Goal: Transaction & Acquisition: Obtain resource

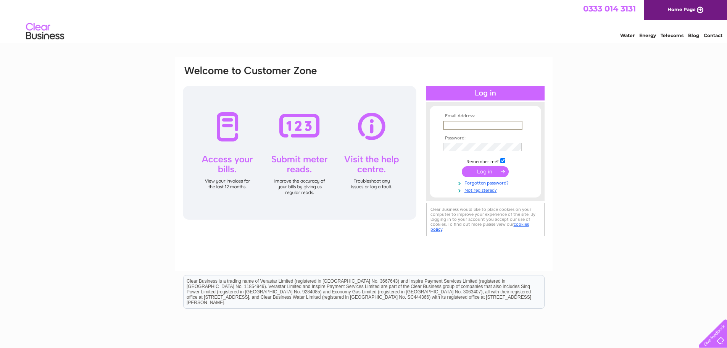
click at [472, 124] on input "text" at bounding box center [482, 125] width 79 height 9
type input "jonathan@bensonscafe.co.uk"
click at [483, 167] on input "submit" at bounding box center [485, 170] width 47 height 11
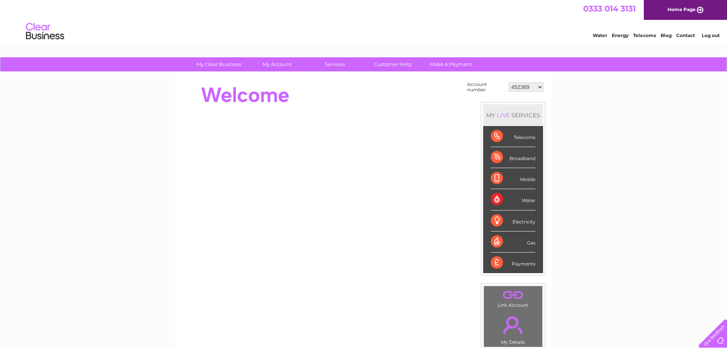
click at [532, 87] on select "452369 452370 907720 30323035" at bounding box center [526, 86] width 35 height 9
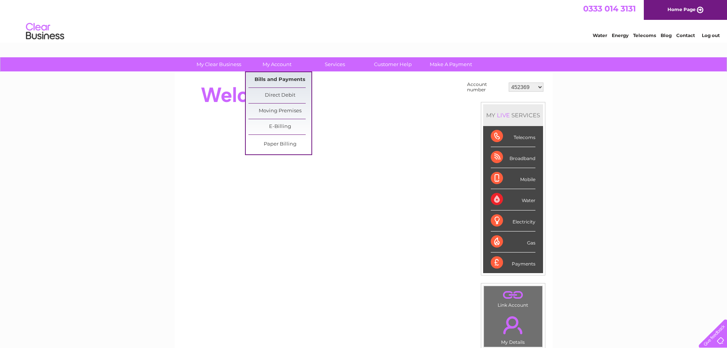
click at [272, 78] on link "Bills and Payments" at bounding box center [280, 79] width 63 height 15
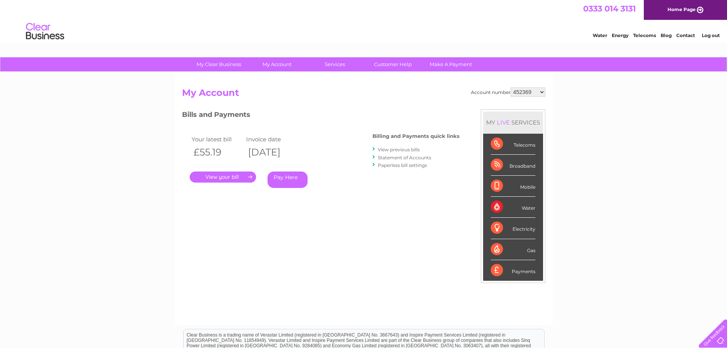
click at [217, 176] on link "." at bounding box center [223, 176] width 66 height 11
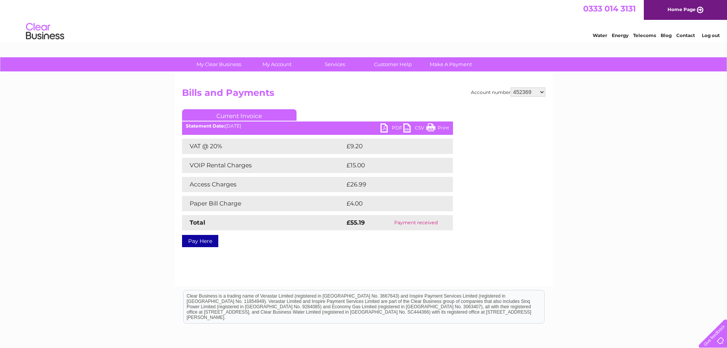
click at [394, 128] on link "PDF" at bounding box center [392, 128] width 23 height 11
drag, startPoint x: 517, startPoint y: 204, endPoint x: 515, endPoint y: 267, distance: 62.3
click at [515, 267] on div "Account number 452369 452370 907720 30323035 Bills and Payments Current Invoice…" at bounding box center [364, 179] width 378 height 214
